Goal: Find specific page/section: Find specific page/section

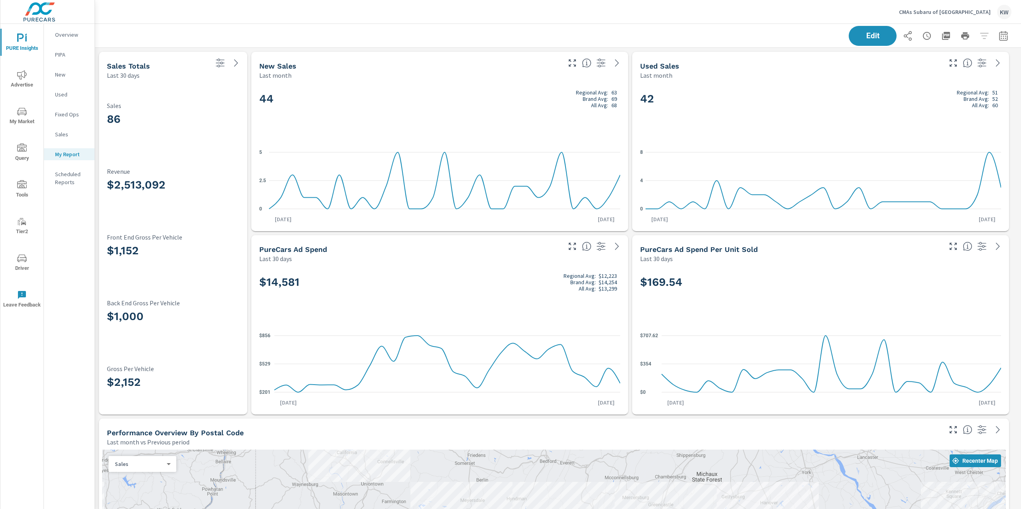
scroll to position [5706, 935]
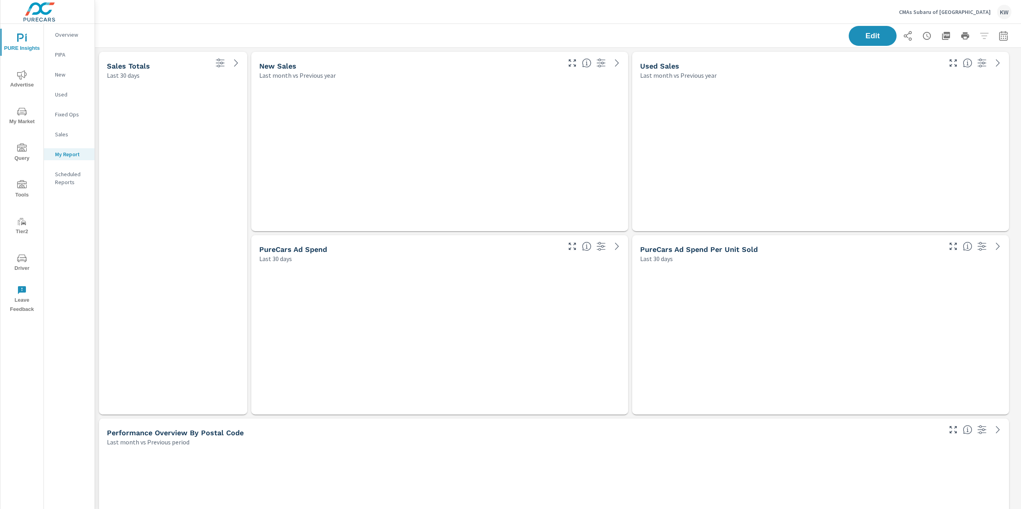
scroll to position [5706, 935]
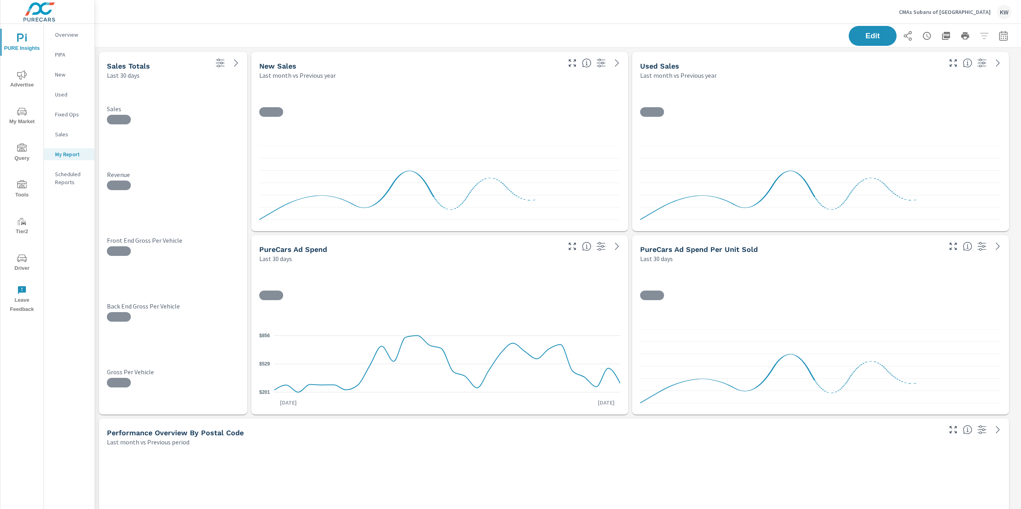
scroll to position [155, 0]
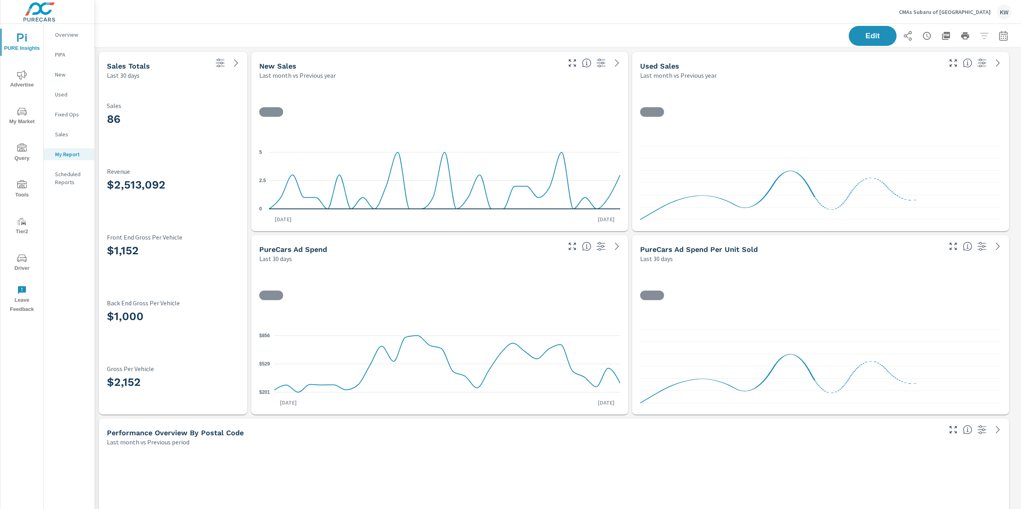
scroll to position [0, 0]
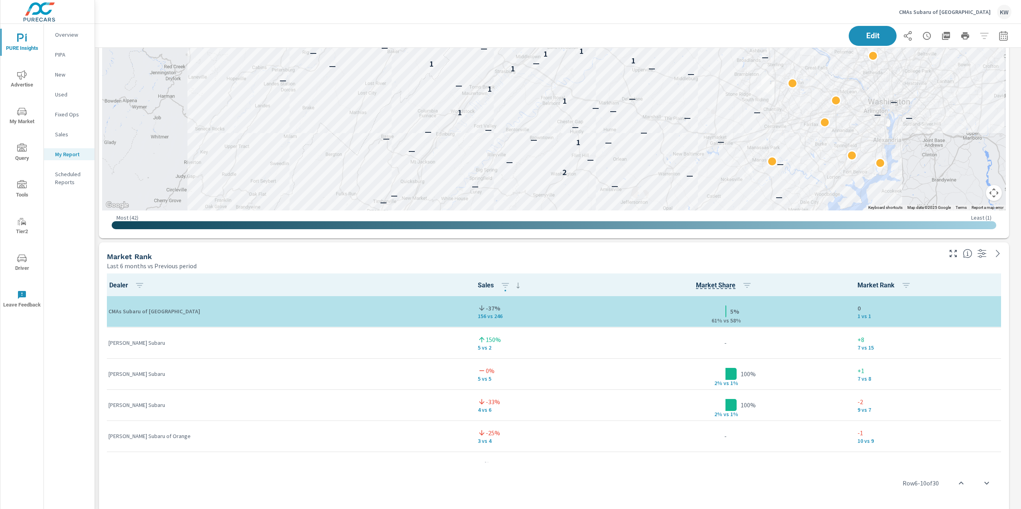
scroll to position [1550, 0]
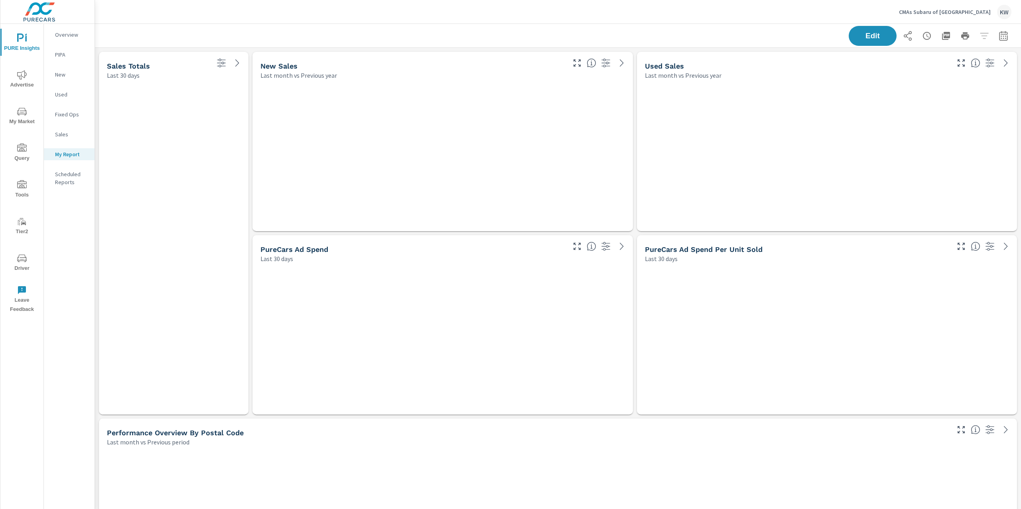
scroll to position [5706, 935]
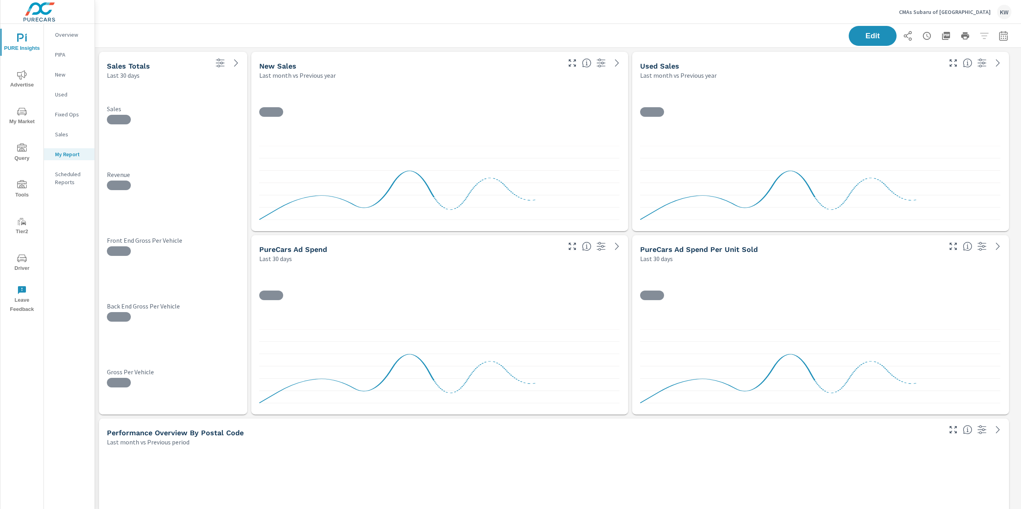
click at [30, 121] on span "My Market" at bounding box center [22, 117] width 38 height 20
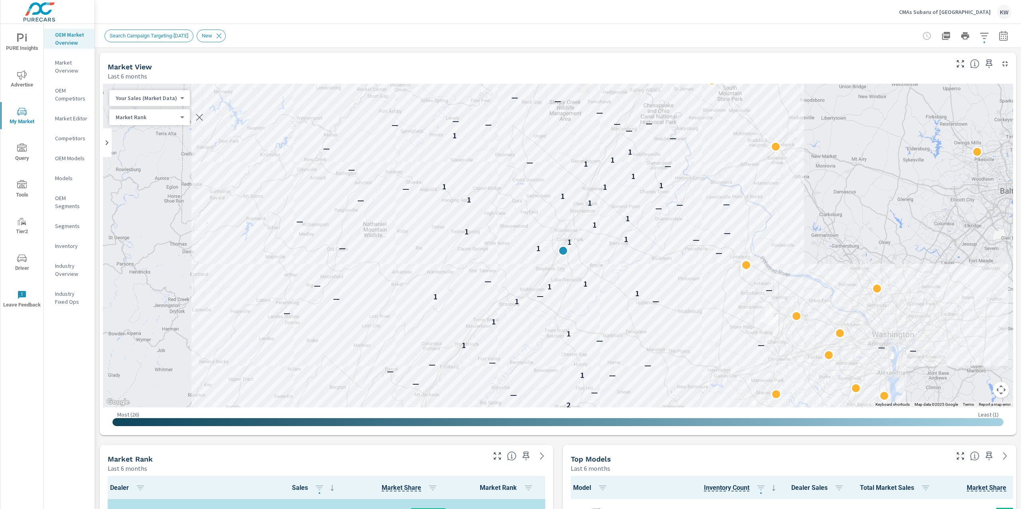
scroll to position [0, 0]
click at [67, 120] on p "Market Editor" at bounding box center [71, 118] width 33 height 8
